Goal: Transaction & Acquisition: Download file/media

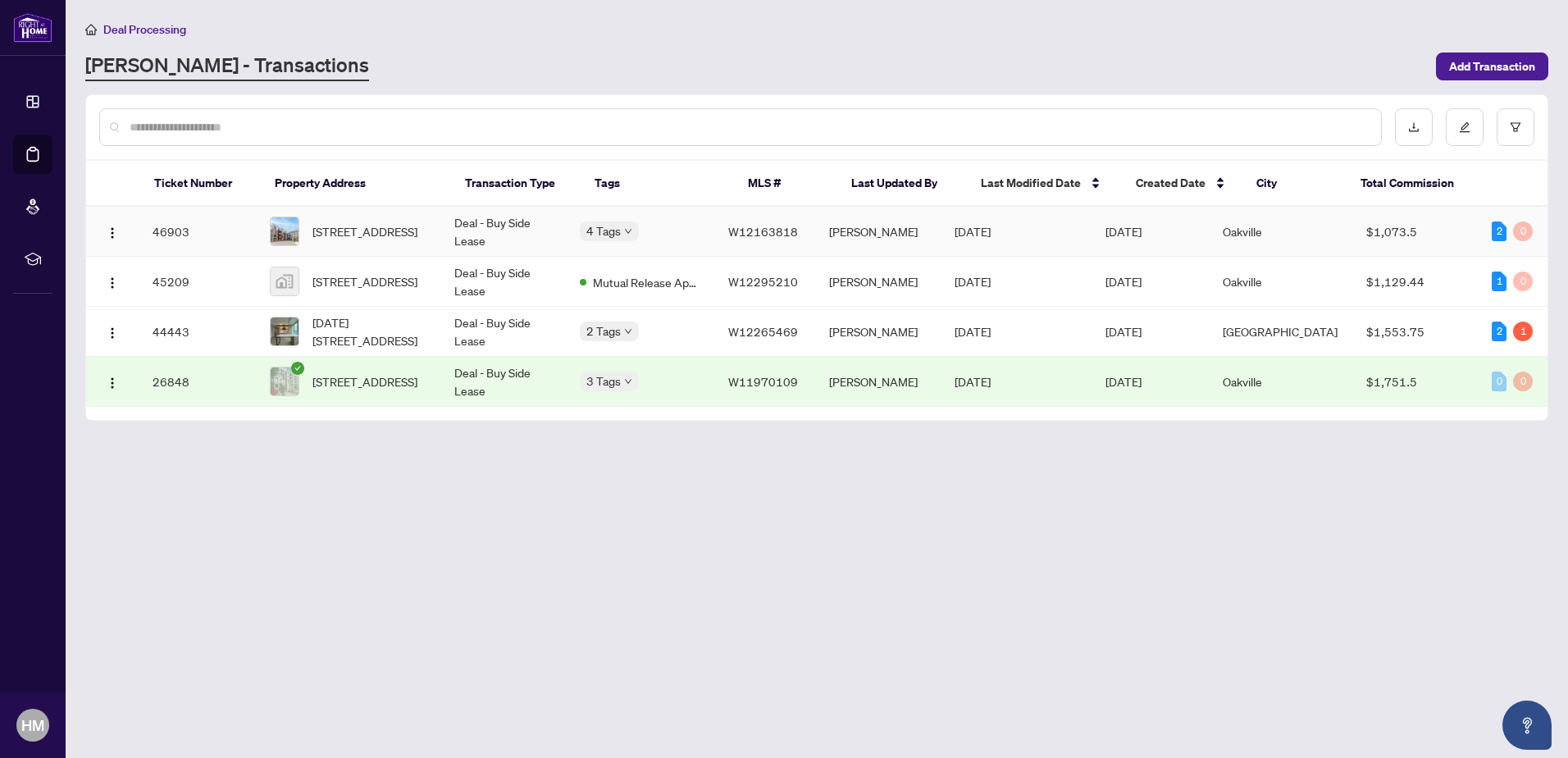
click at [701, 250] on td "4 Tags" at bounding box center [640, 232] width 149 height 50
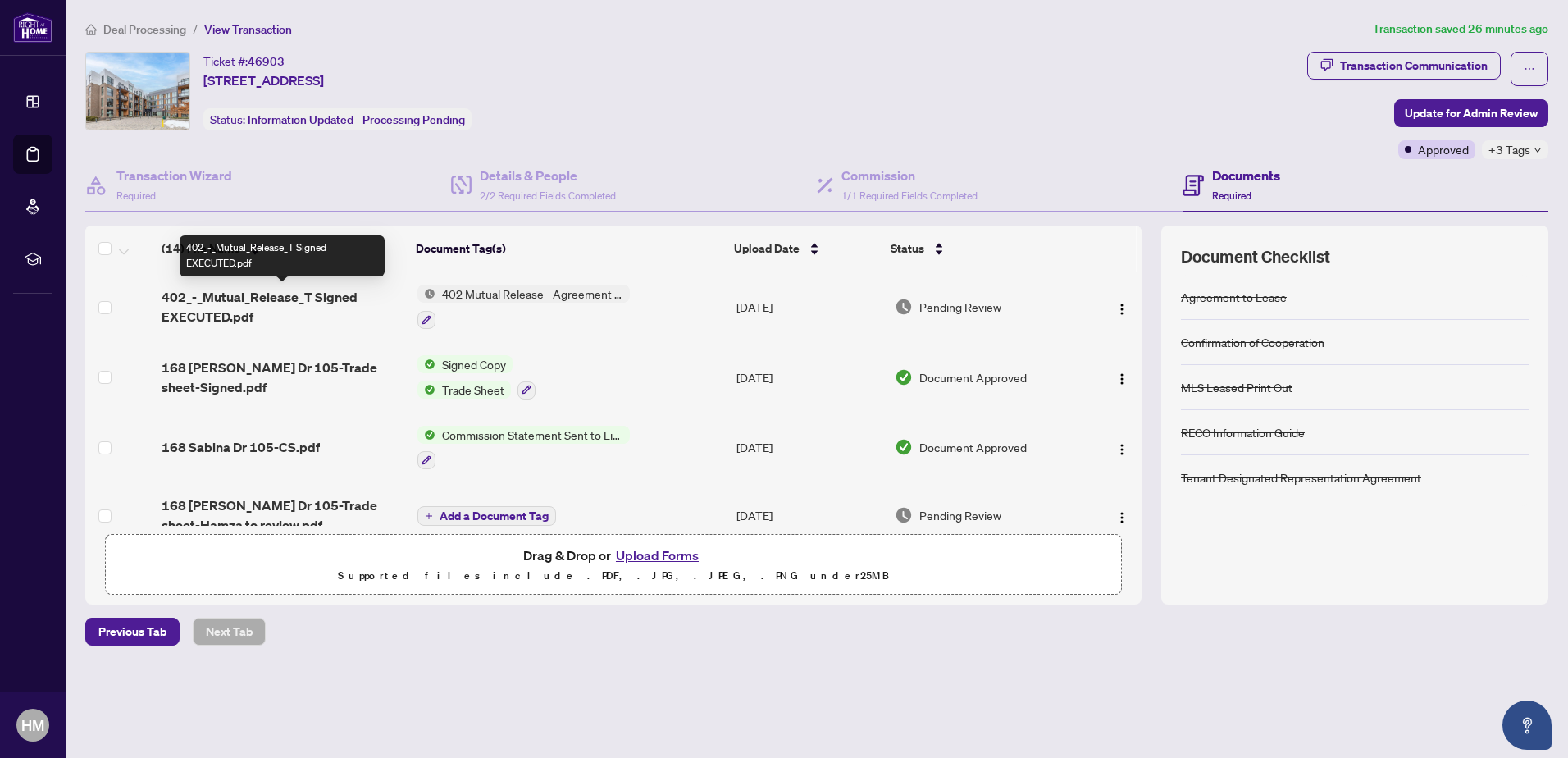
click at [263, 296] on span "402_-_Mutual_Release_T Signed EXECUTED.pdf" at bounding box center [283, 307] width 243 height 40
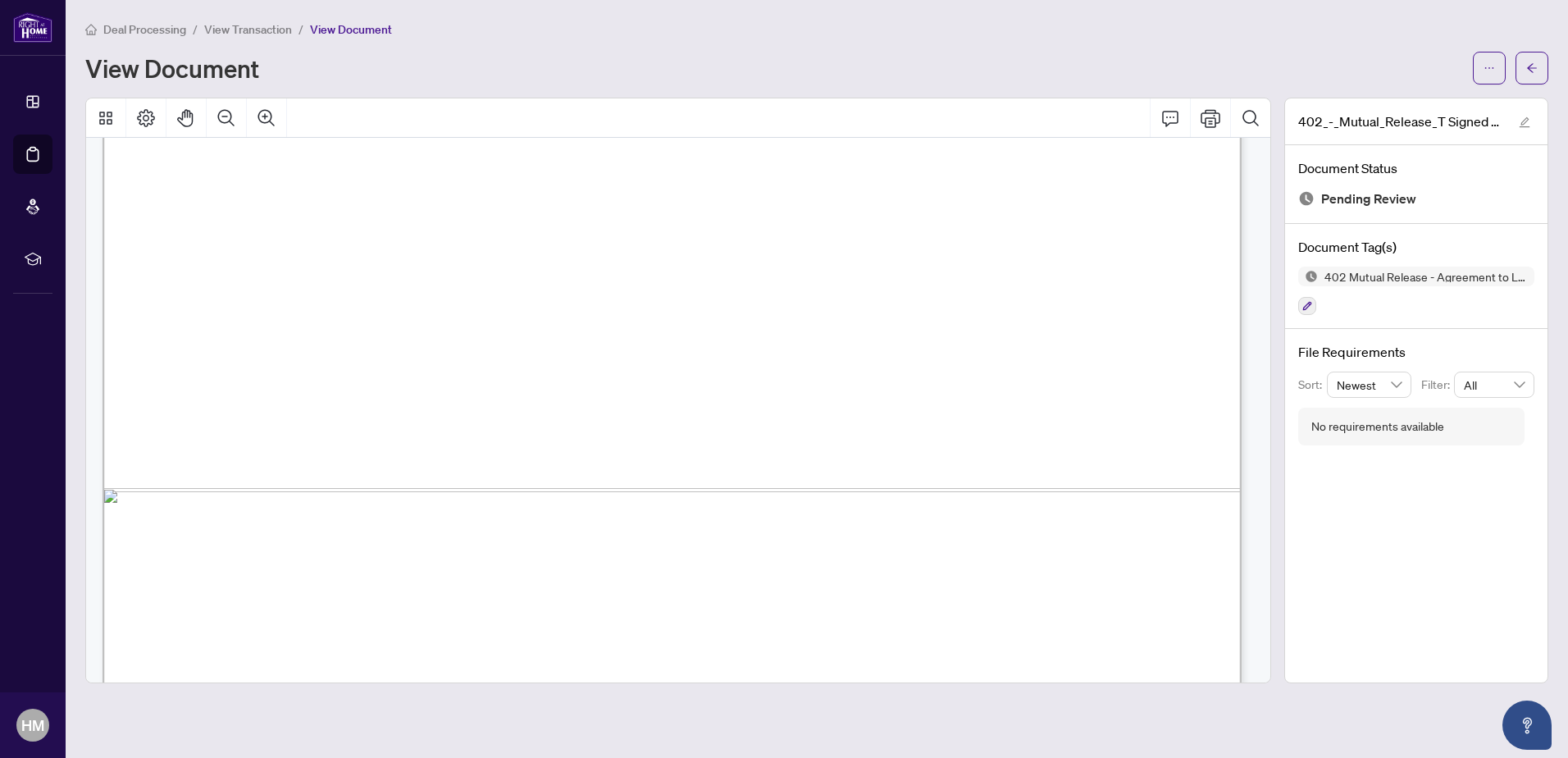
scroll to position [922, 0]
click at [1488, 74] on span "button" at bounding box center [1489, 68] width 11 height 26
click at [1437, 104] on span "Download" at bounding box center [1430, 103] width 125 height 18
